Goal: Task Accomplishment & Management: Complete application form

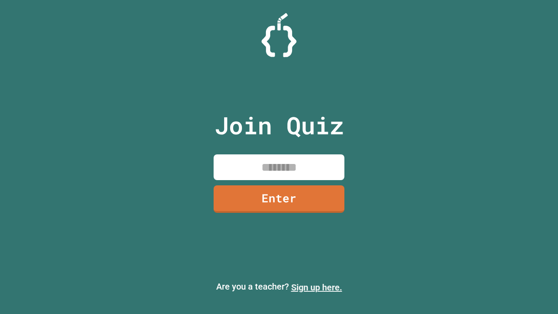
click at [316, 287] on link "Sign up here." at bounding box center [316, 287] width 51 height 10
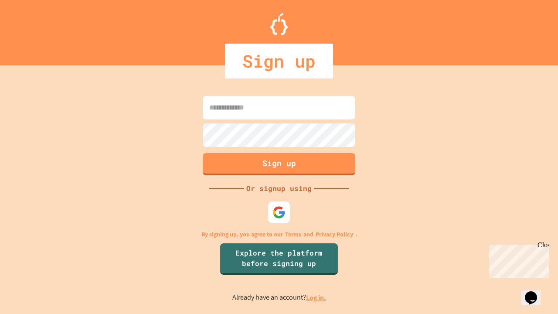
click at [316, 297] on link "Log in." at bounding box center [316, 297] width 20 height 9
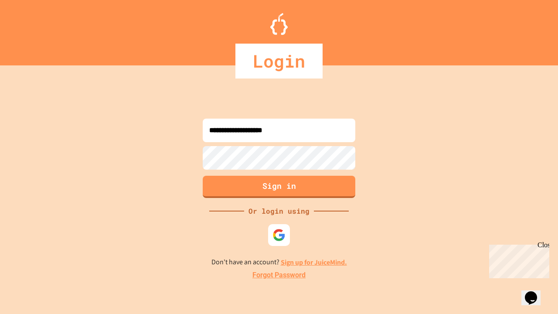
type input "**********"
